Goal: Transaction & Acquisition: Purchase product/service

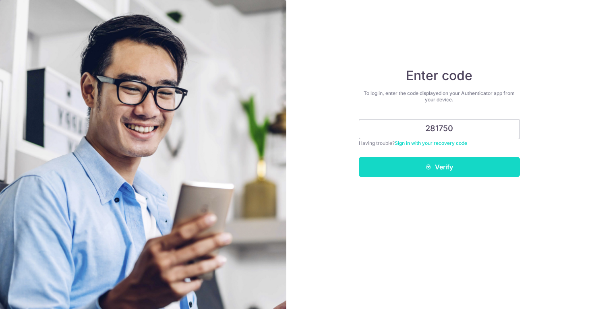
type input "281750"
click at [391, 172] on button "Verify" at bounding box center [439, 167] width 161 height 20
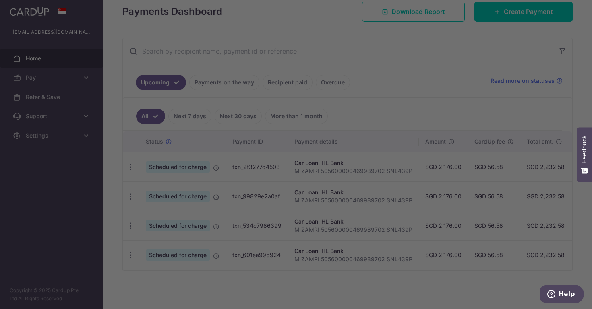
scroll to position [120, 0]
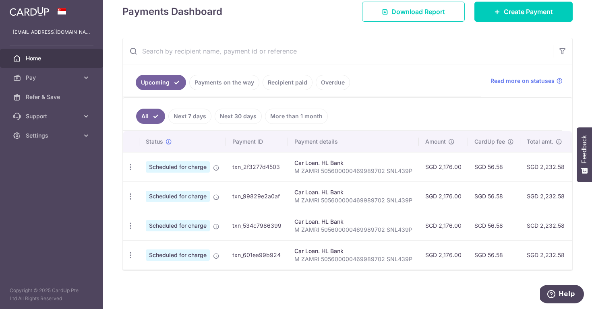
click at [225, 83] on link "Payments on the way" at bounding box center [224, 82] width 70 height 15
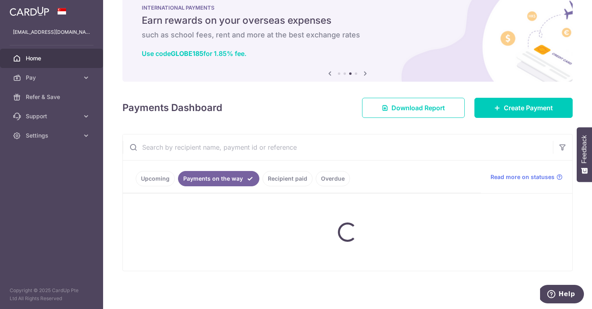
scroll to position [21, 0]
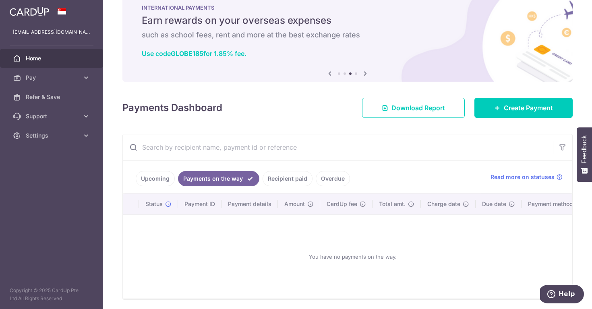
click at [288, 181] on link "Recipient paid" at bounding box center [288, 178] width 50 height 15
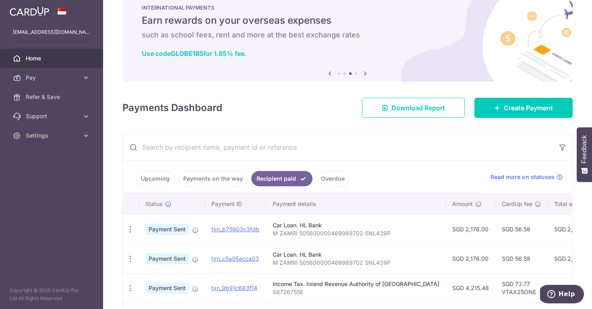
click at [329, 183] on link "Overdue" at bounding box center [333, 178] width 34 height 15
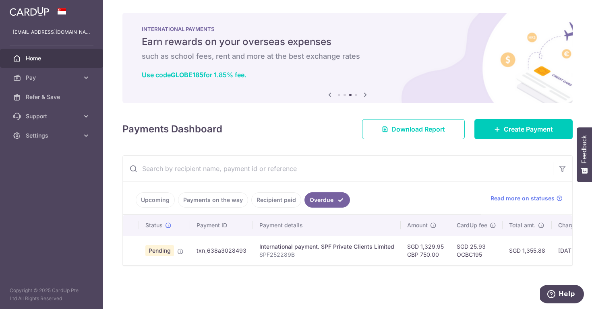
scroll to position [0, 0]
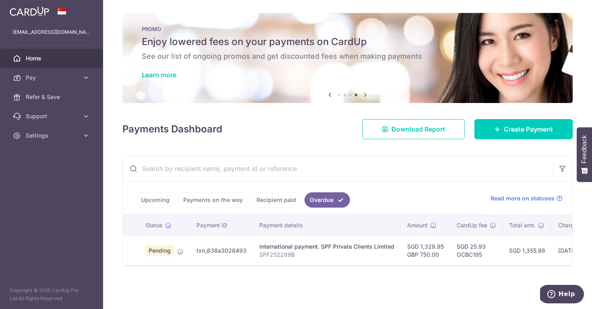
click at [276, 198] on link "Recipient paid" at bounding box center [276, 199] width 50 height 15
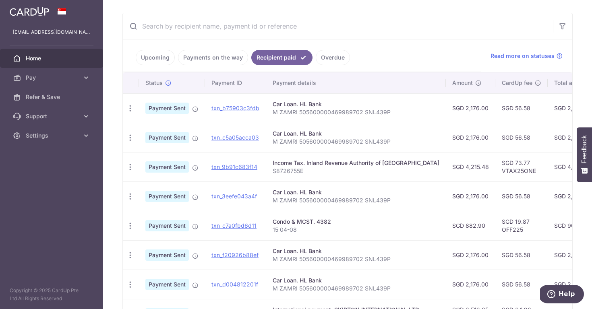
scroll to position [143, 0]
click at [232, 228] on link "txn_c7a0fbd6d11" at bounding box center [233, 225] width 45 height 7
click at [130, 112] on icon "button" at bounding box center [130, 108] width 8 height 8
click at [130, 226] on icon "button" at bounding box center [130, 225] width 8 height 8
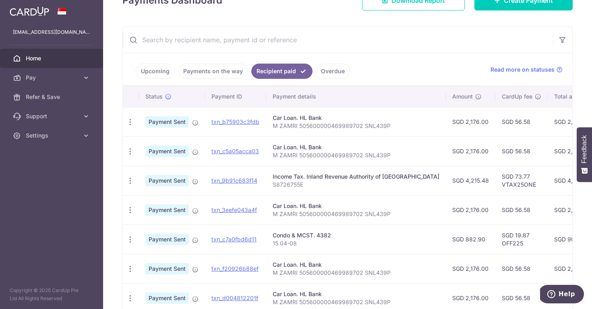
scroll to position [128, 0]
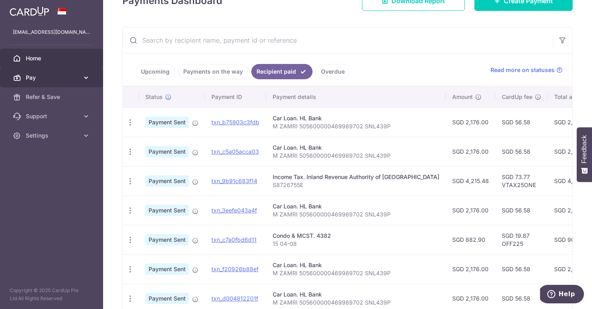
click at [62, 80] on span "Pay" at bounding box center [52, 78] width 53 height 8
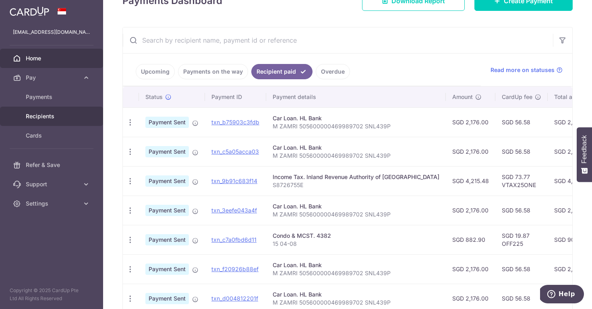
click at [39, 116] on span "Recipients" at bounding box center [52, 116] width 53 height 8
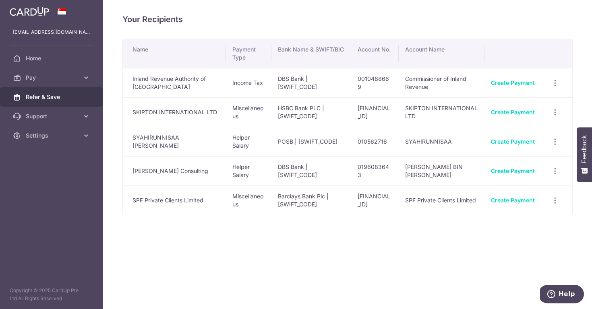
click at [52, 95] on span "Refer & Save" at bounding box center [52, 97] width 53 height 8
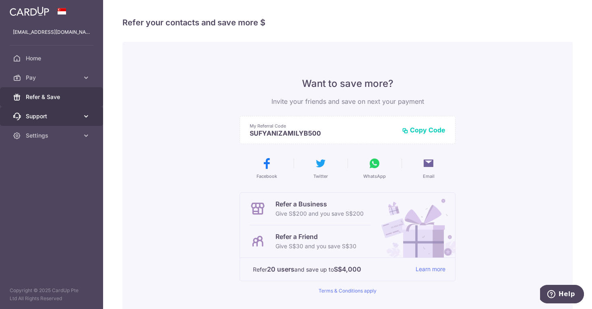
click at [46, 117] on span "Support" at bounding box center [52, 116] width 53 height 8
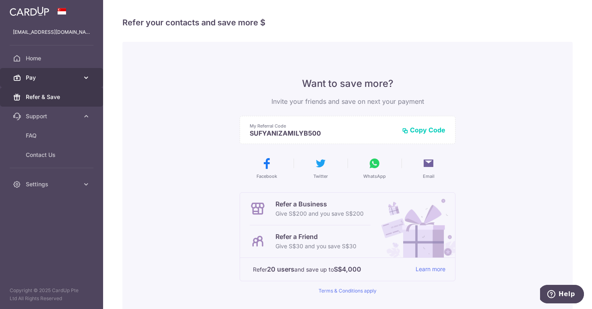
click at [39, 83] on link "Pay" at bounding box center [51, 77] width 103 height 19
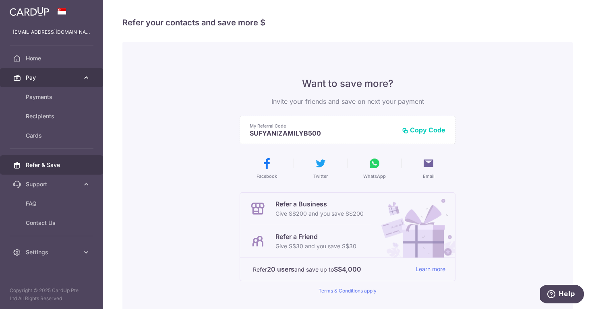
click at [42, 77] on span "Pay" at bounding box center [52, 78] width 53 height 8
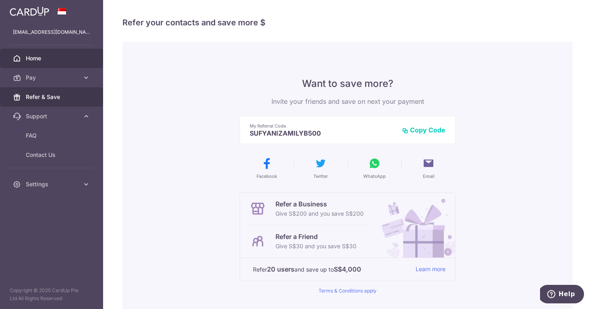
click at [33, 60] on span "Home" at bounding box center [52, 58] width 53 height 8
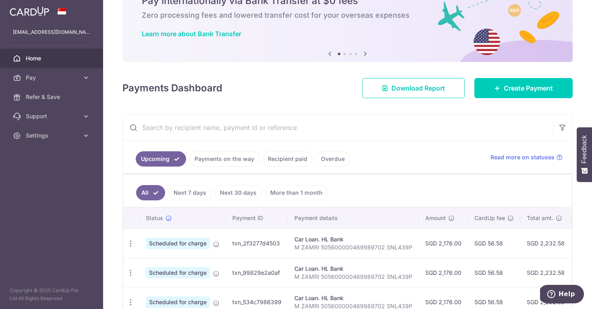
scroll to position [42, 0]
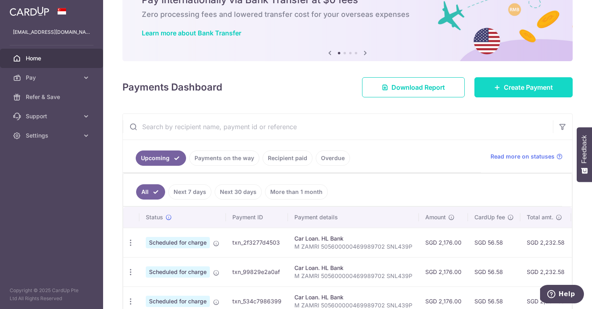
click at [533, 86] on span "Create Payment" at bounding box center [528, 88] width 49 height 10
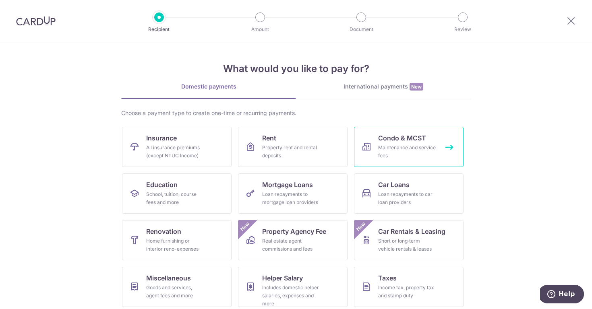
click at [429, 138] on link "Condo & MCST Maintenance and service fees" at bounding box center [409, 147] width 110 height 40
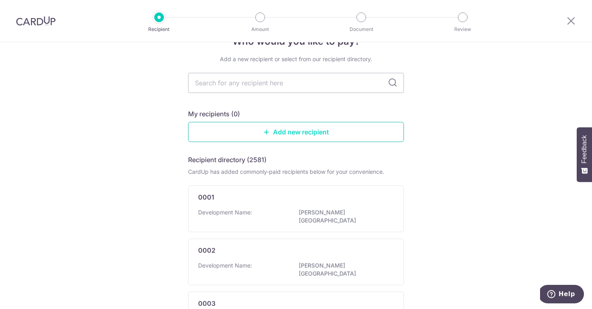
scroll to position [21, 0]
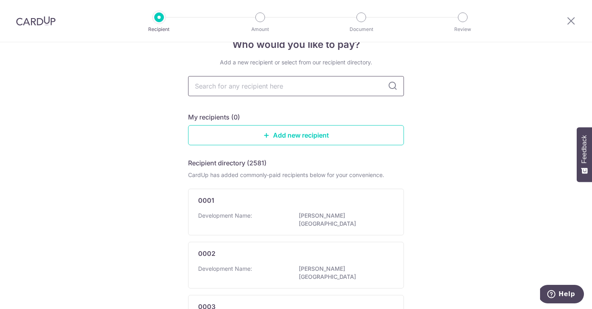
click at [263, 87] on input "text" at bounding box center [296, 86] width 216 height 20
type input "mcst"
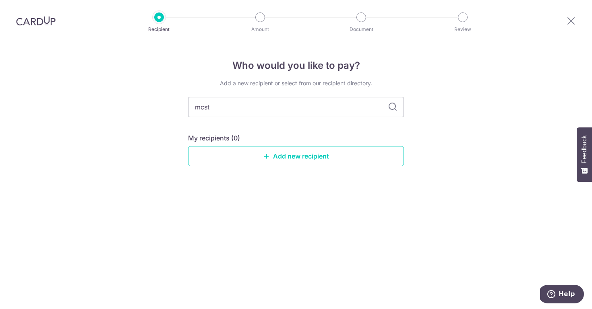
scroll to position [0, 0]
type input "m"
type input "43"
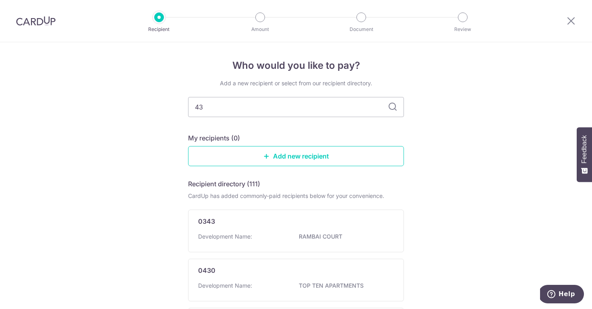
type input "4"
type input "the luxu"
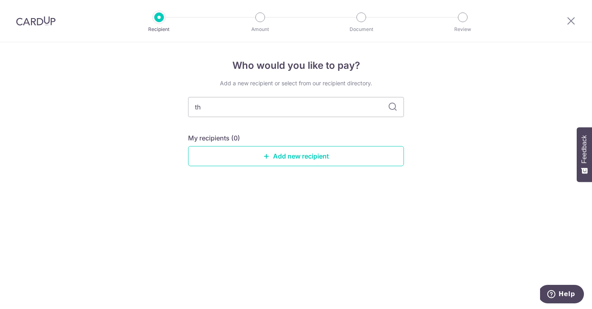
type input "t"
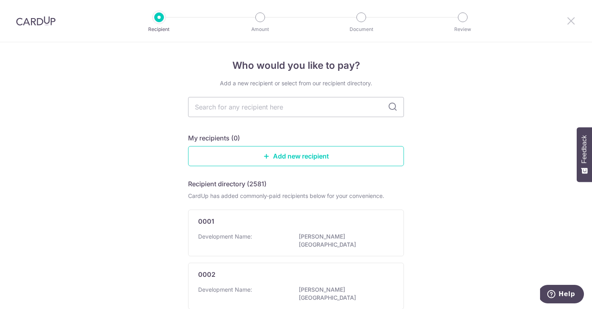
click at [574, 23] on icon at bounding box center [571, 21] width 10 height 10
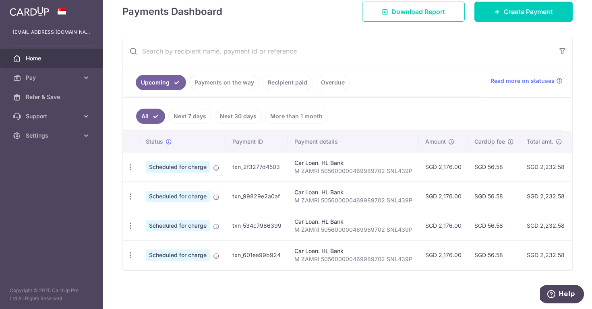
click at [287, 81] on link "Recipient paid" at bounding box center [288, 82] width 50 height 15
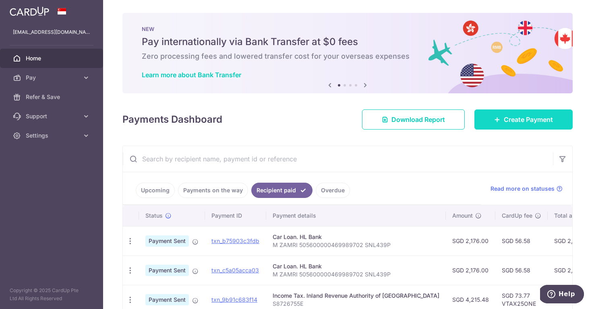
click at [523, 113] on link "Create Payment" at bounding box center [523, 120] width 98 height 20
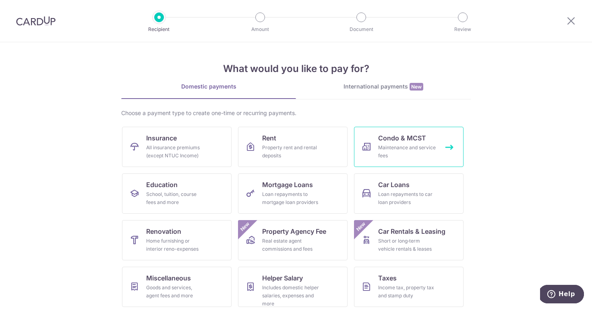
click at [400, 153] on div "Maintenance and service fees" at bounding box center [407, 152] width 58 height 16
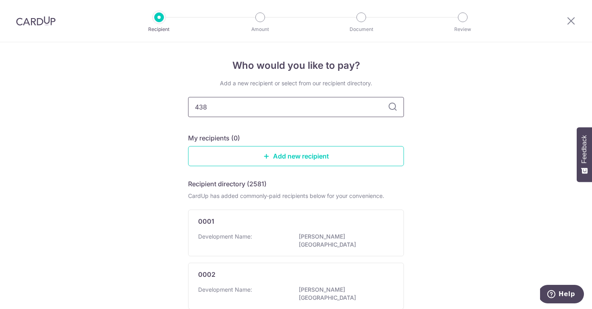
type input "4382"
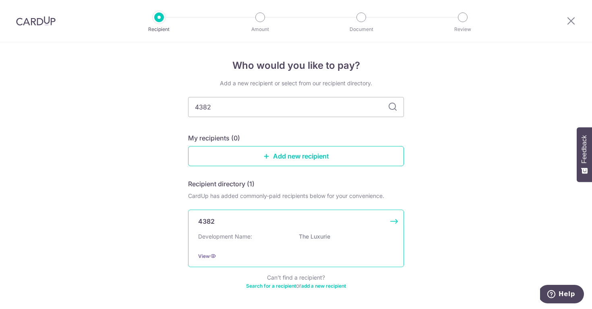
click at [269, 234] on div "Development Name: The Luxurie" at bounding box center [296, 239] width 196 height 13
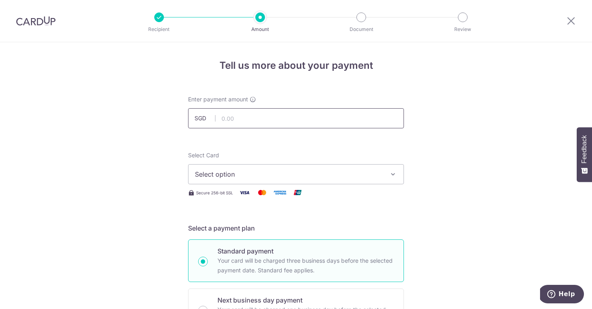
click at [236, 114] on input "text" at bounding box center [296, 118] width 216 height 20
click at [255, 177] on span "Select option" at bounding box center [289, 175] width 188 height 10
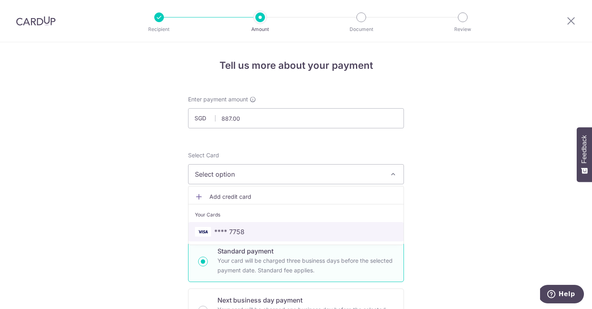
click at [248, 229] on span "**** 7758" at bounding box center [296, 232] width 202 height 10
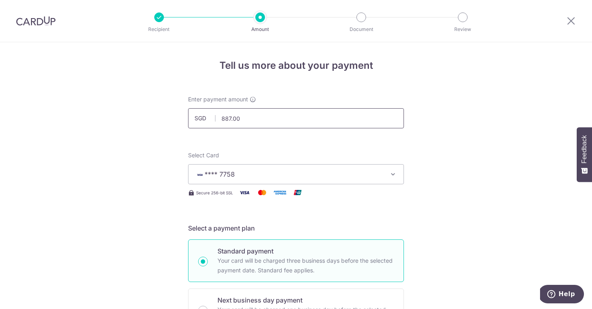
click at [277, 115] on input "887.00" at bounding box center [296, 118] width 216 height 20
type input "882.90"
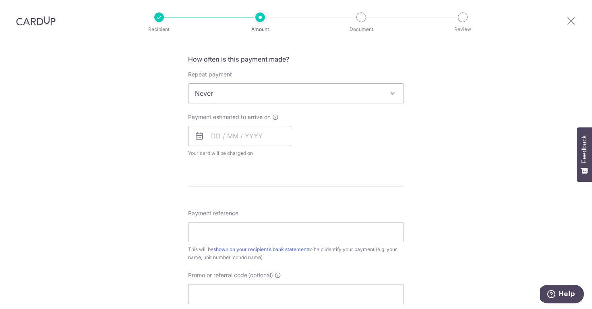
scroll to position [294, 0]
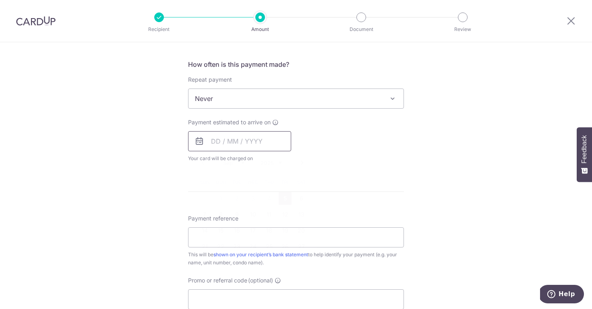
click at [215, 143] on input "text" at bounding box center [239, 141] width 103 height 20
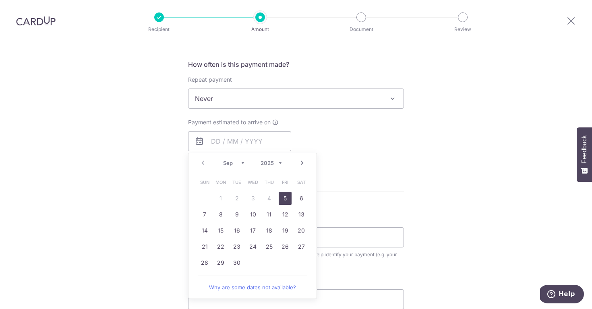
click at [284, 198] on link "5" at bounding box center [285, 198] width 13 height 13
type input "[DATE]"
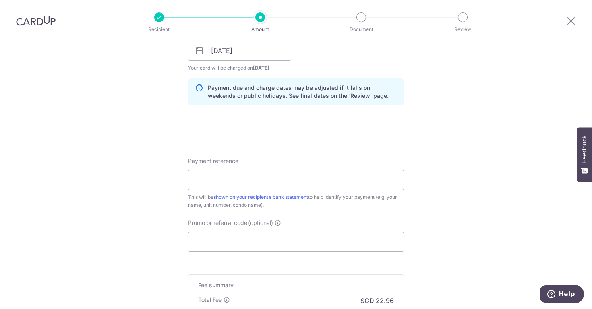
scroll to position [394, 0]
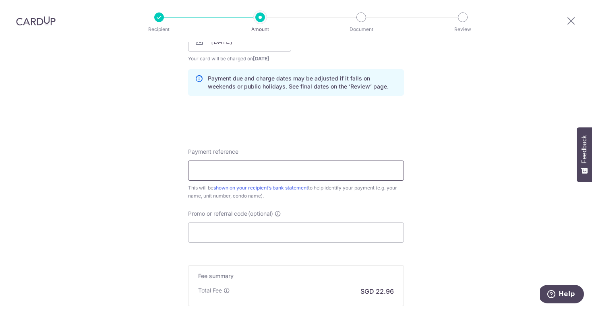
click at [279, 174] on input "Payment reference" at bounding box center [296, 171] width 216 height 20
drag, startPoint x: 440, startPoint y: 216, endPoint x: 432, endPoint y: 216, distance: 7.6
click at [438, 216] on div "Tell us more about your payment Enter payment amount SGD 882.90 882.90 Select C…" at bounding box center [296, 28] width 592 height 761
click at [202, 171] on input "15 #04-08/02" at bounding box center [296, 171] width 216 height 20
click at [252, 175] on input "15#04-08/02" at bounding box center [296, 171] width 216 height 20
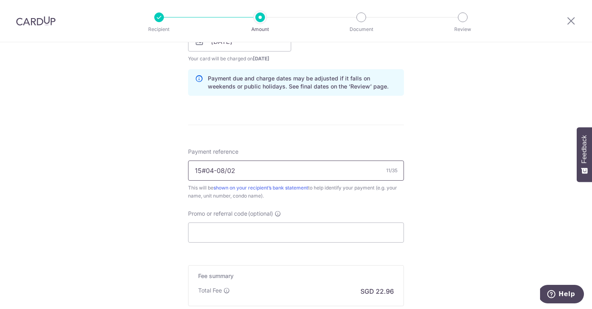
click at [213, 171] on input "15#04-08/02" at bounding box center [296, 171] width 216 height 20
click at [271, 179] on input "15#04-08/02" at bounding box center [296, 171] width 216 height 20
type input "15#04-08/02"
click at [264, 232] on input "Promo or referral code (optional)" at bounding box center [296, 233] width 216 height 20
paste input "3HOME25R"
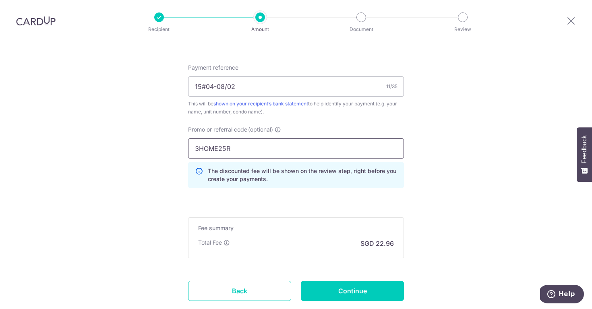
scroll to position [479, 0]
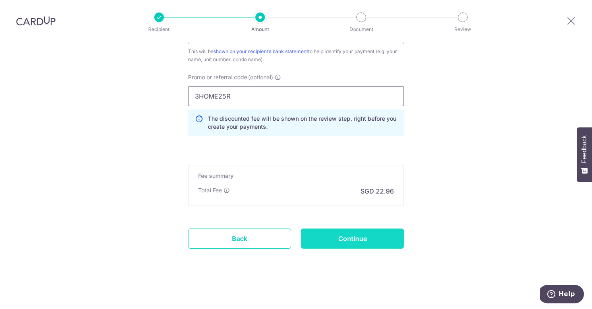
type input "3HOME25R"
click at [330, 240] on input "Continue" at bounding box center [352, 239] width 103 height 20
type input "Create Schedule"
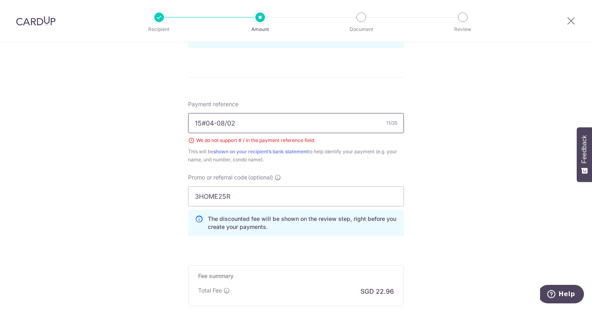
scroll to position [428, 0]
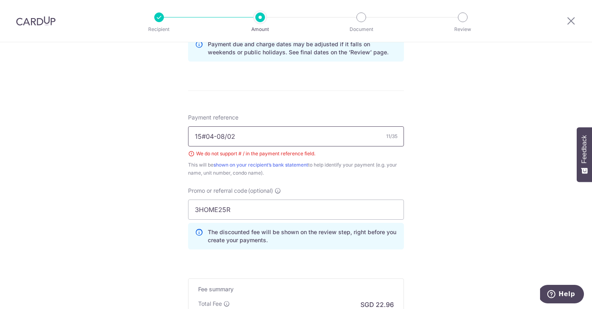
click at [204, 137] on input "15#04-08/02" at bounding box center [296, 136] width 216 height 20
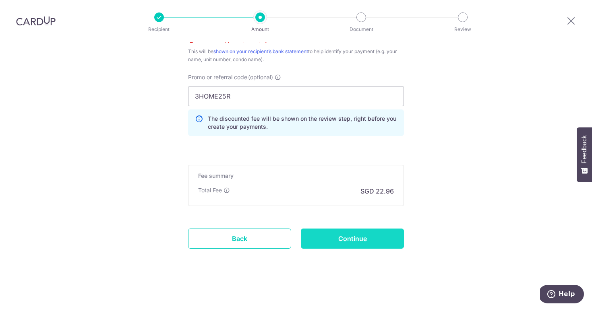
scroll to position [542, 0]
type input "15 04-08/02"
click at [326, 236] on input "Continue" at bounding box center [352, 239] width 103 height 20
type input "Create Schedule"
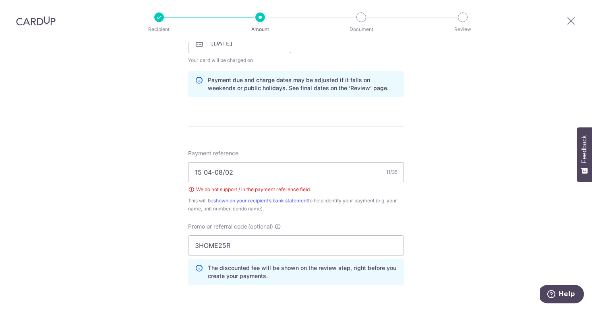
scroll to position [363, 0]
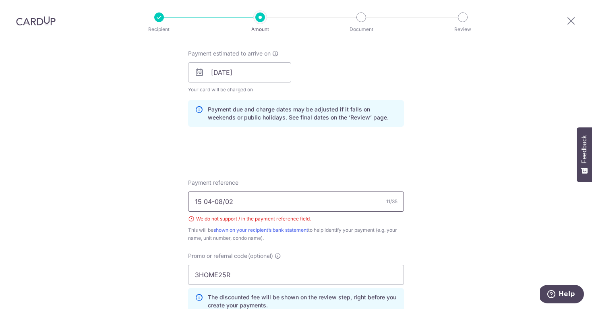
click at [238, 202] on input "15 04-08/02" at bounding box center [296, 202] width 216 height 20
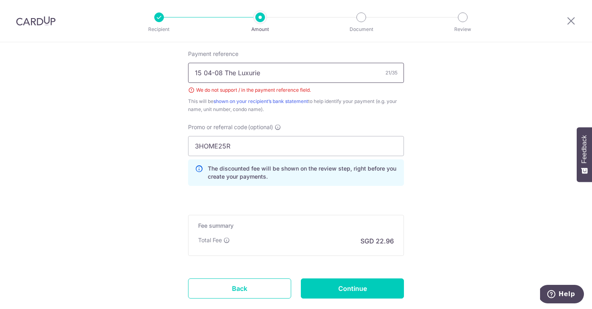
scroll to position [492, 0]
type input "15 04-08 The Luxurie"
click at [352, 295] on input "Continue" at bounding box center [352, 288] width 103 height 20
type input "Create Schedule"
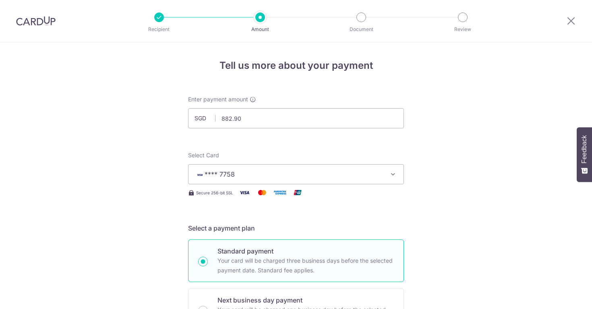
scroll to position [542, 0]
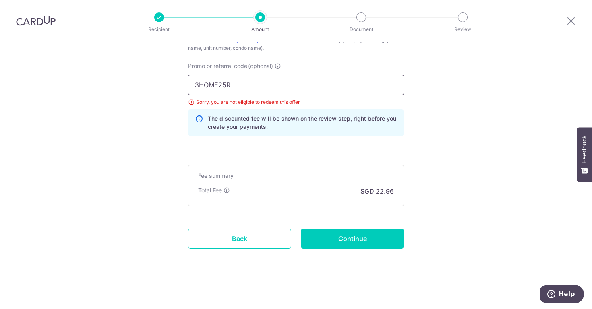
click at [229, 87] on input "3HOME25R" at bounding box center [296, 85] width 216 height 20
paste input "SAVERENT179"
type input "SAVERENT179"
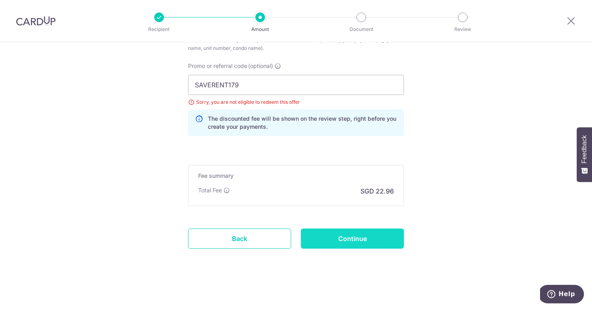
click at [337, 242] on input "Continue" at bounding box center [352, 239] width 103 height 20
type input "Update Schedule"
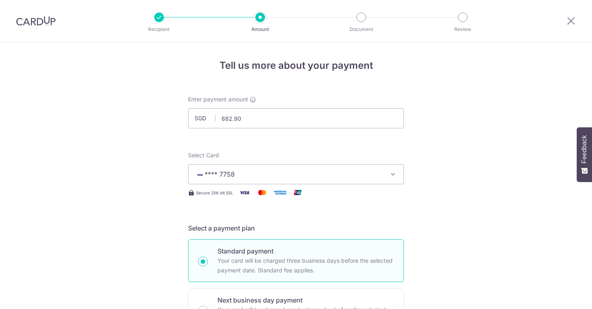
scroll to position [542, 0]
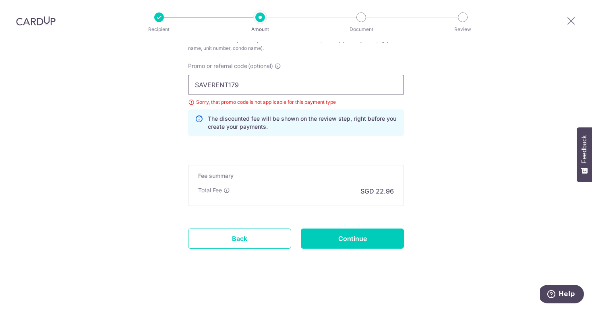
click at [210, 83] on input "SAVERENT179" at bounding box center [296, 85] width 216 height 20
paste input "MILELION"
type input "MILELION"
click at [364, 240] on input "Continue" at bounding box center [352, 239] width 103 height 20
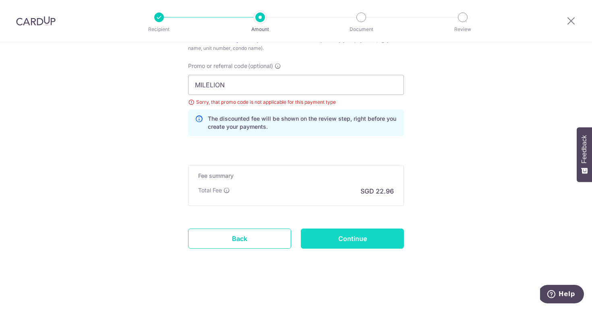
type input "Update Schedule"
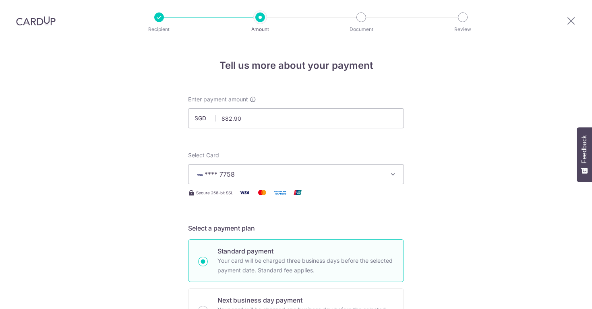
scroll to position [542, 0]
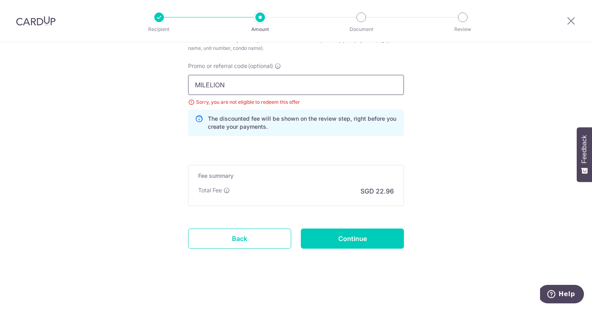
click at [205, 81] on input "MILELION" at bounding box center [296, 85] width 216 height 20
paste input "OFF225"
type input "OFF225"
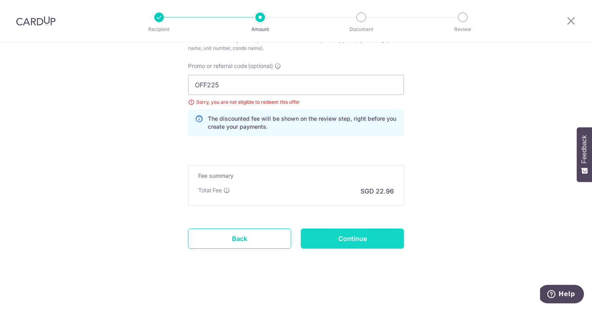
click at [322, 242] on input "Continue" at bounding box center [352, 239] width 103 height 20
type input "Update Schedule"
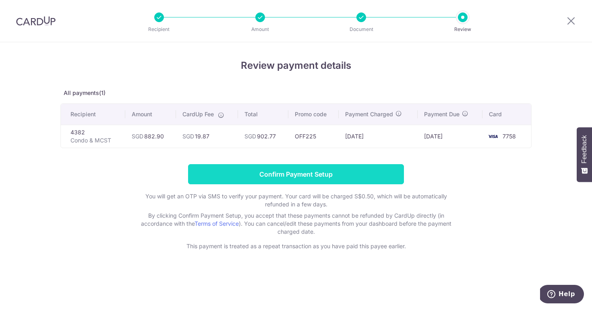
click at [343, 176] on input "Confirm Payment Setup" at bounding box center [296, 174] width 216 height 20
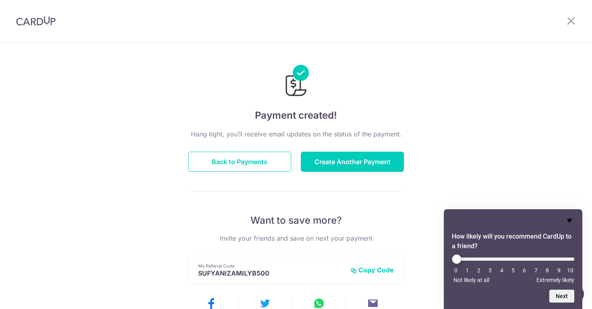
click at [568, 221] on icon "Hide survey" at bounding box center [569, 221] width 5 height 4
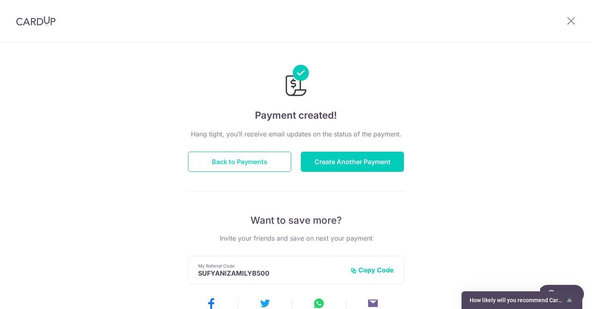
click at [254, 159] on button "Back to Payments" at bounding box center [239, 162] width 103 height 20
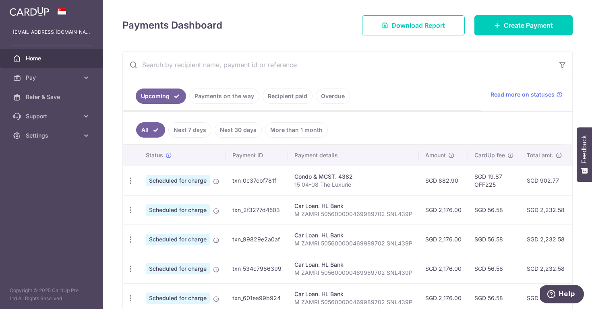
scroll to position [105, 0]
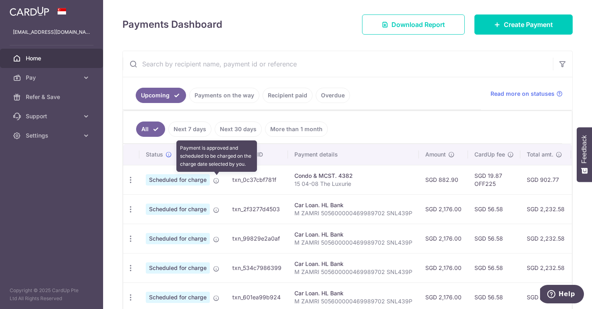
click at [216, 182] on icon at bounding box center [216, 181] width 6 height 6
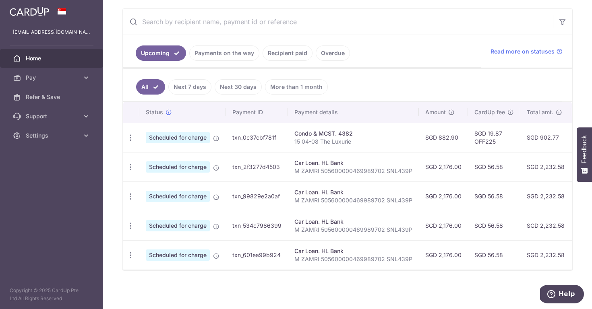
scroll to position [149, 0]
click at [244, 87] on link "Next 30 days" at bounding box center [238, 86] width 47 height 15
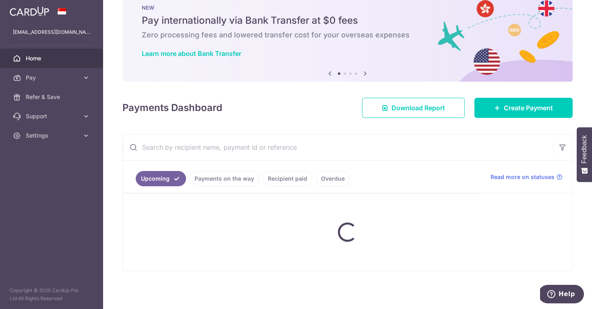
scroll to position [21, 0]
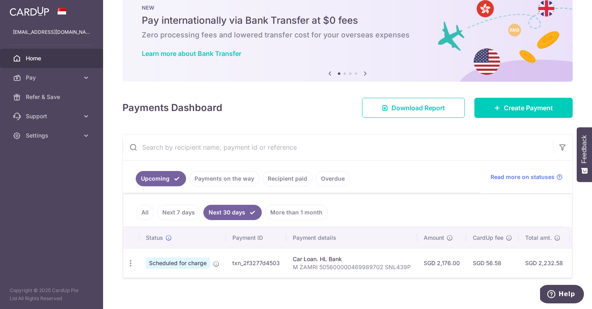
click at [291, 180] on link "Recipient paid" at bounding box center [288, 178] width 50 height 15
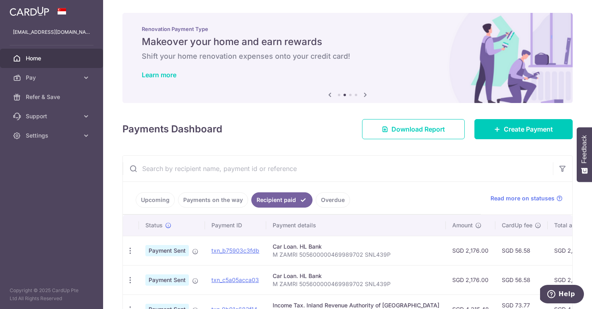
scroll to position [0, 0]
click at [43, 58] on span "Home" at bounding box center [52, 58] width 53 height 8
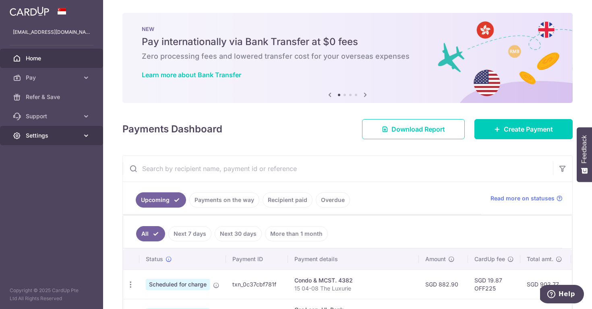
click at [31, 137] on span "Settings" at bounding box center [52, 136] width 53 height 8
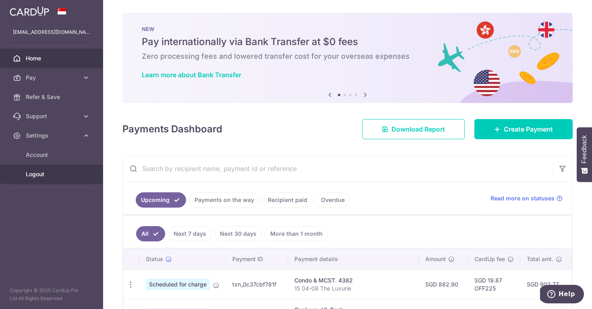
click at [25, 183] on link "Logout" at bounding box center [51, 174] width 103 height 19
